Goal: Check status

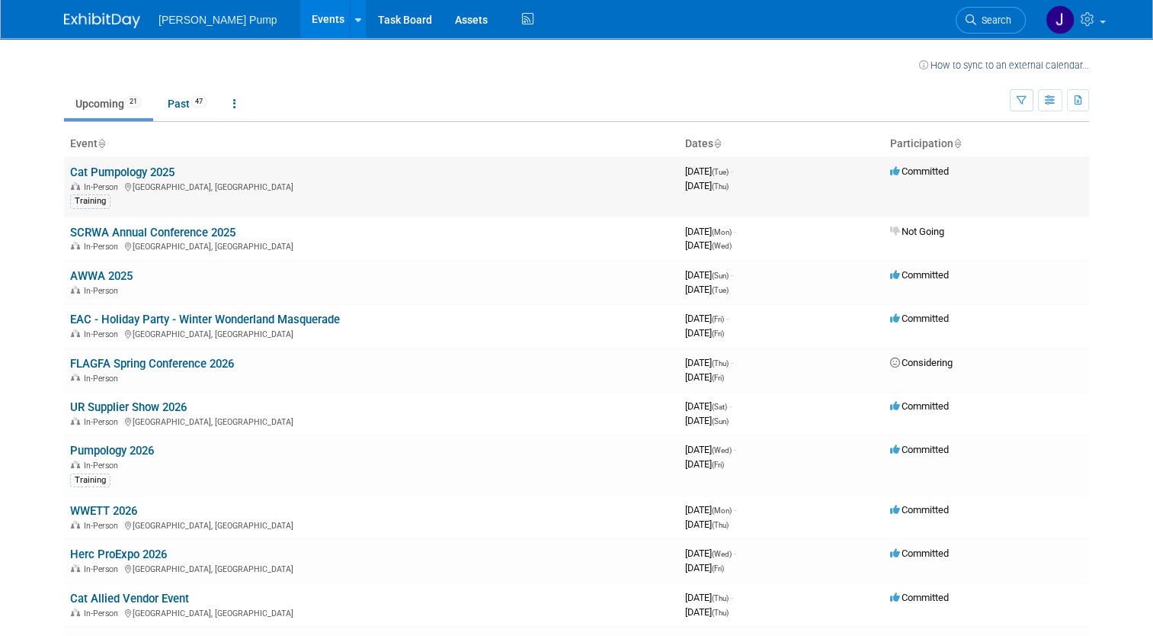
click at [139, 176] on link "Cat Pumpology 2025" at bounding box center [122, 172] width 104 height 14
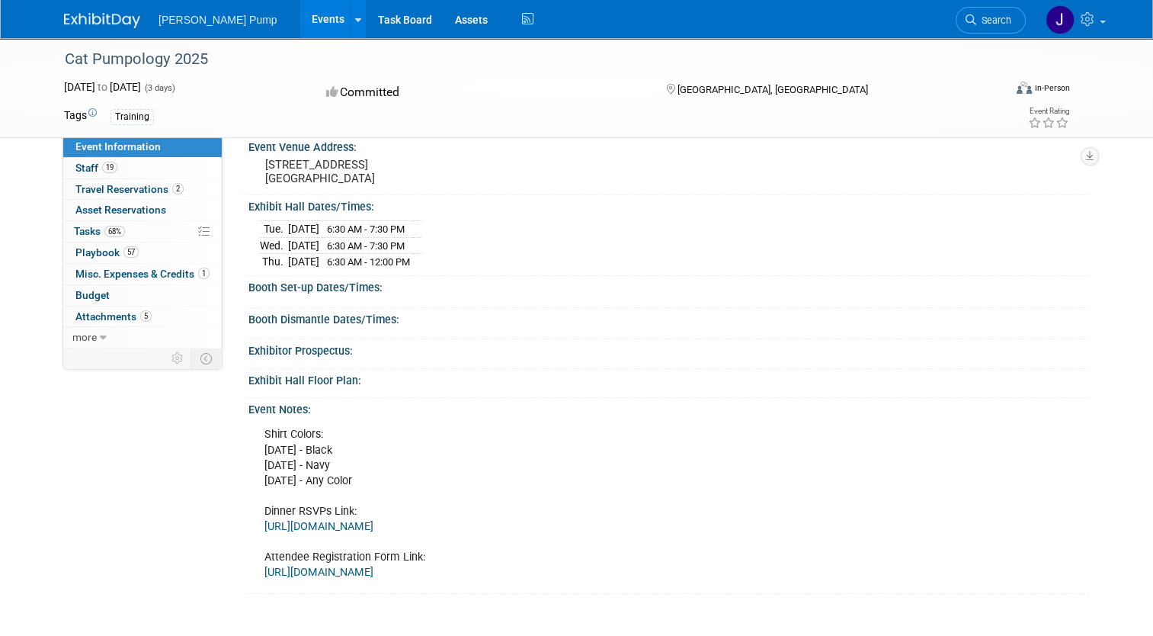
scroll to position [211, 0]
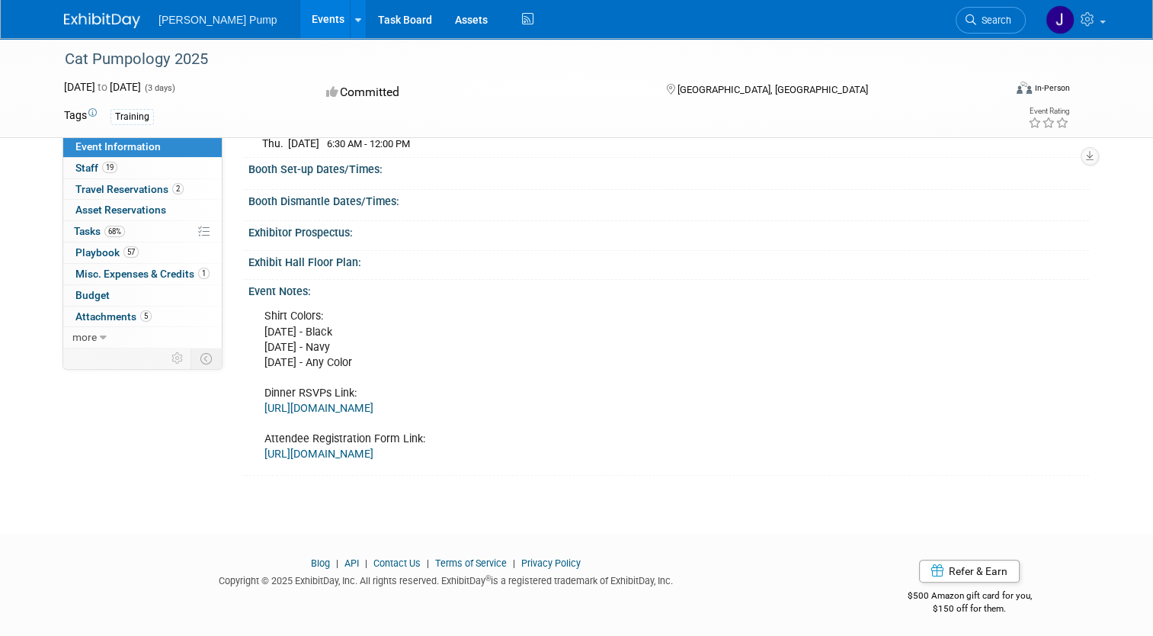
click at [351, 453] on link "[URL][DOMAIN_NAME]" at bounding box center [319, 453] width 109 height 13
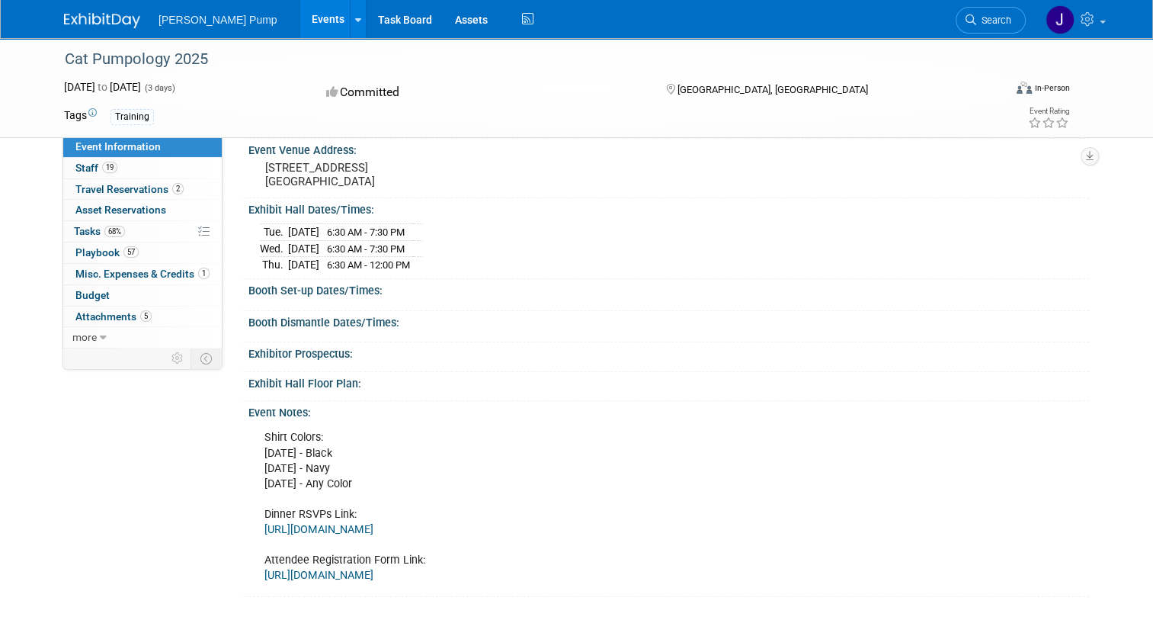
scroll to position [0, 0]
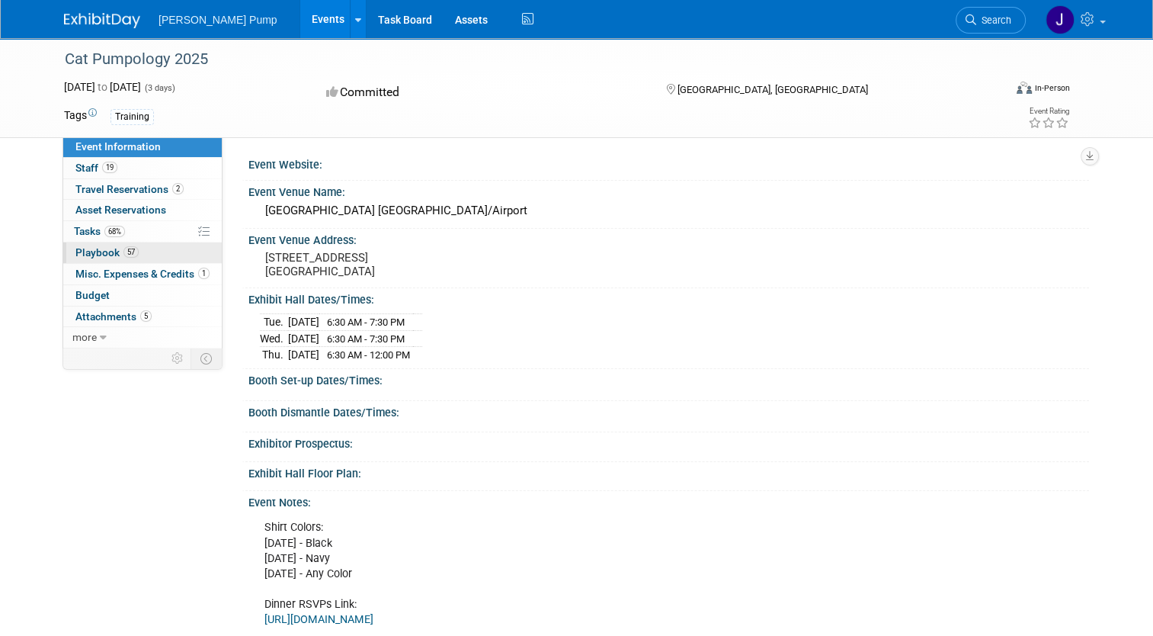
click at [79, 249] on span "Playbook 57" at bounding box center [106, 252] width 63 height 12
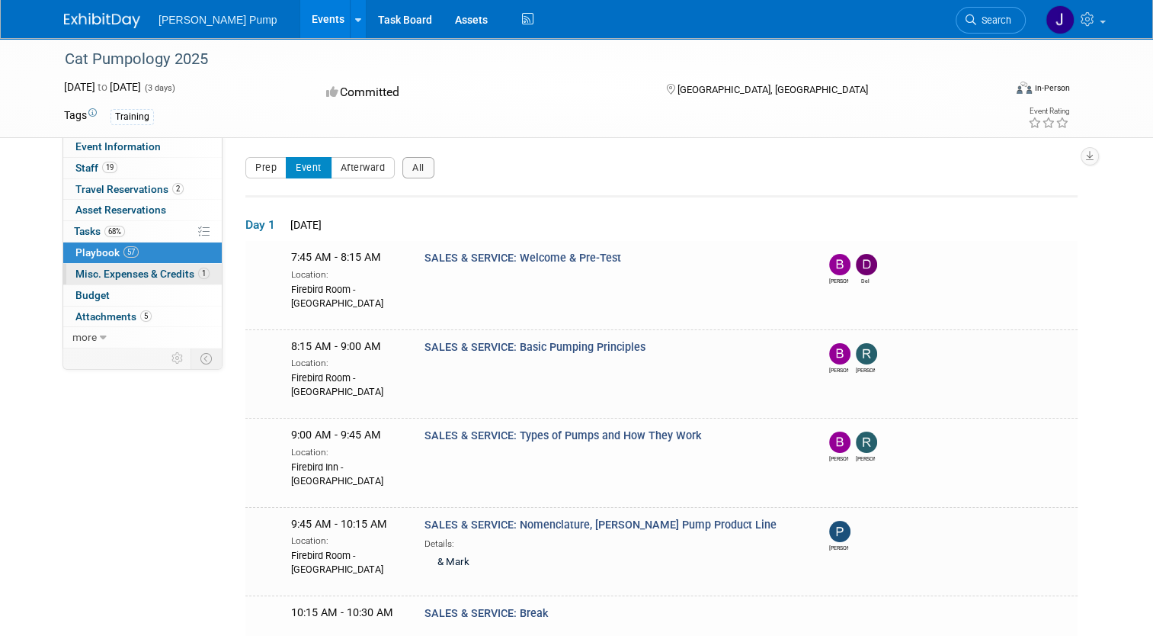
click at [134, 271] on span "Misc. Expenses & Credits 1" at bounding box center [142, 274] width 134 height 12
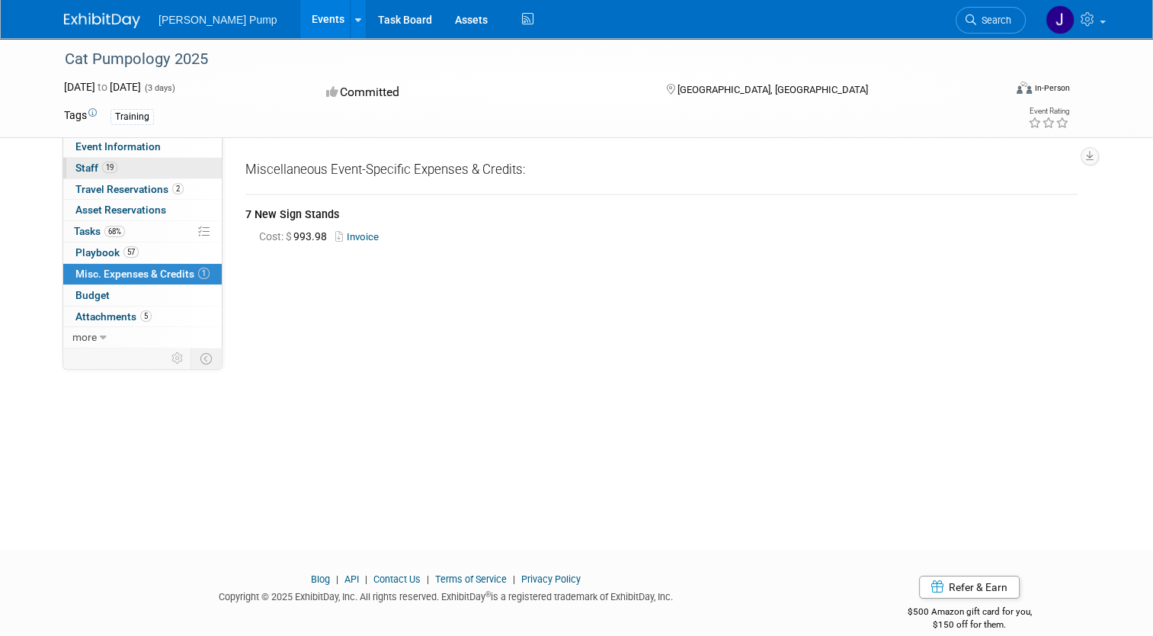
click at [82, 168] on span "Staff 19" at bounding box center [96, 168] width 42 height 12
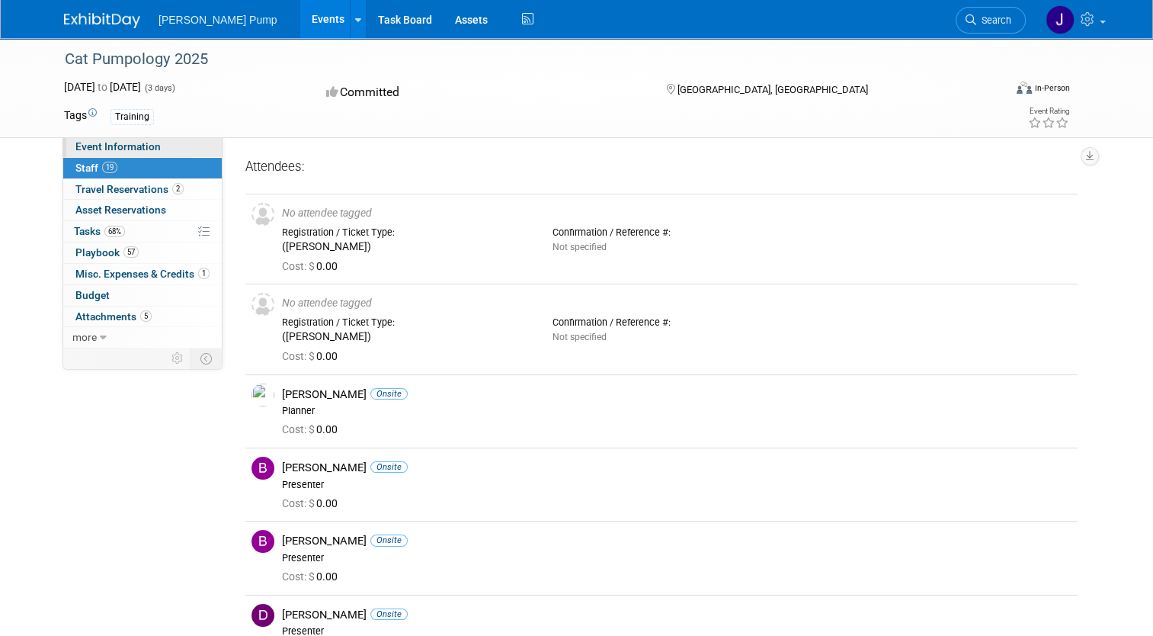
click at [133, 144] on span "Event Information" at bounding box center [117, 146] width 85 height 12
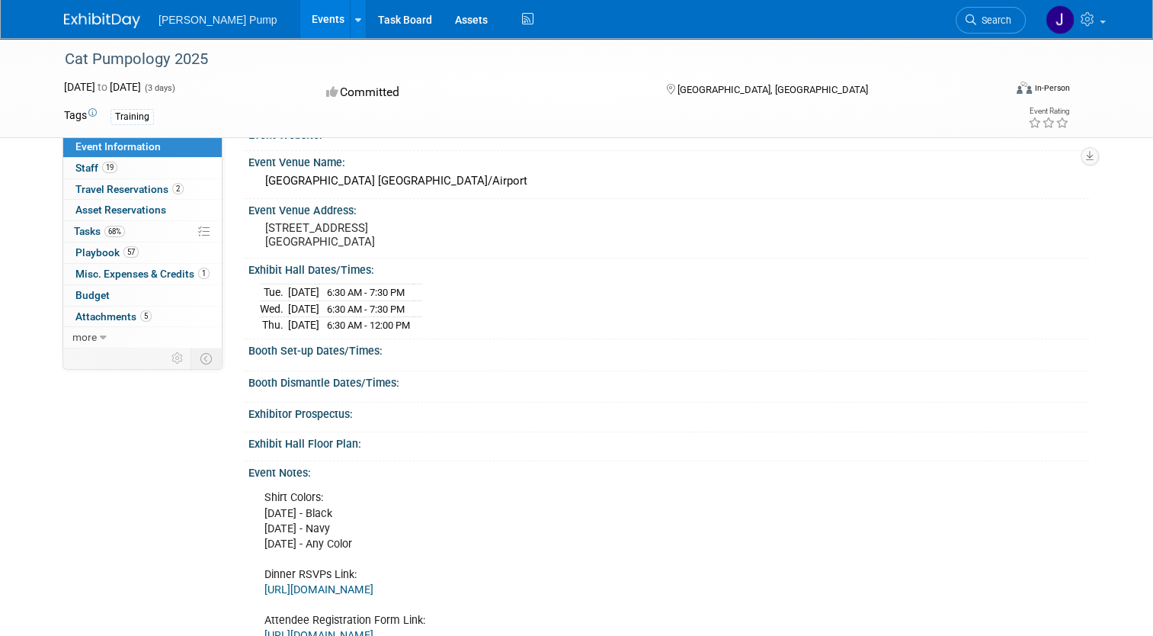
scroll to position [211, 0]
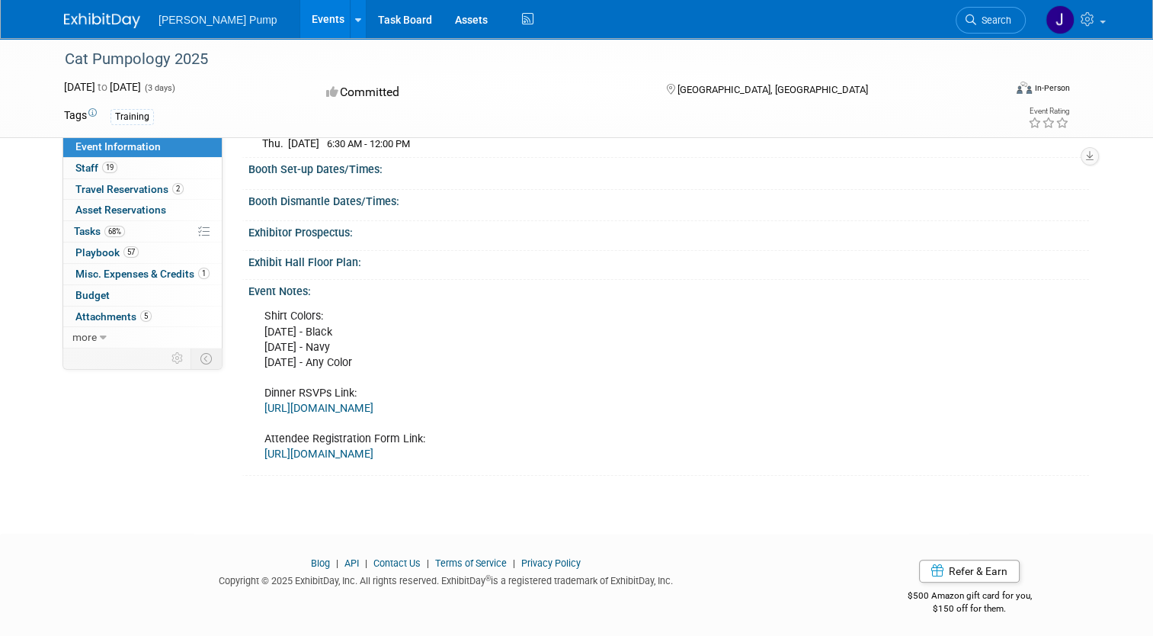
click at [374, 451] on link "[URL][DOMAIN_NAME]" at bounding box center [319, 453] width 109 height 13
